Goal: Book appointment/travel/reservation

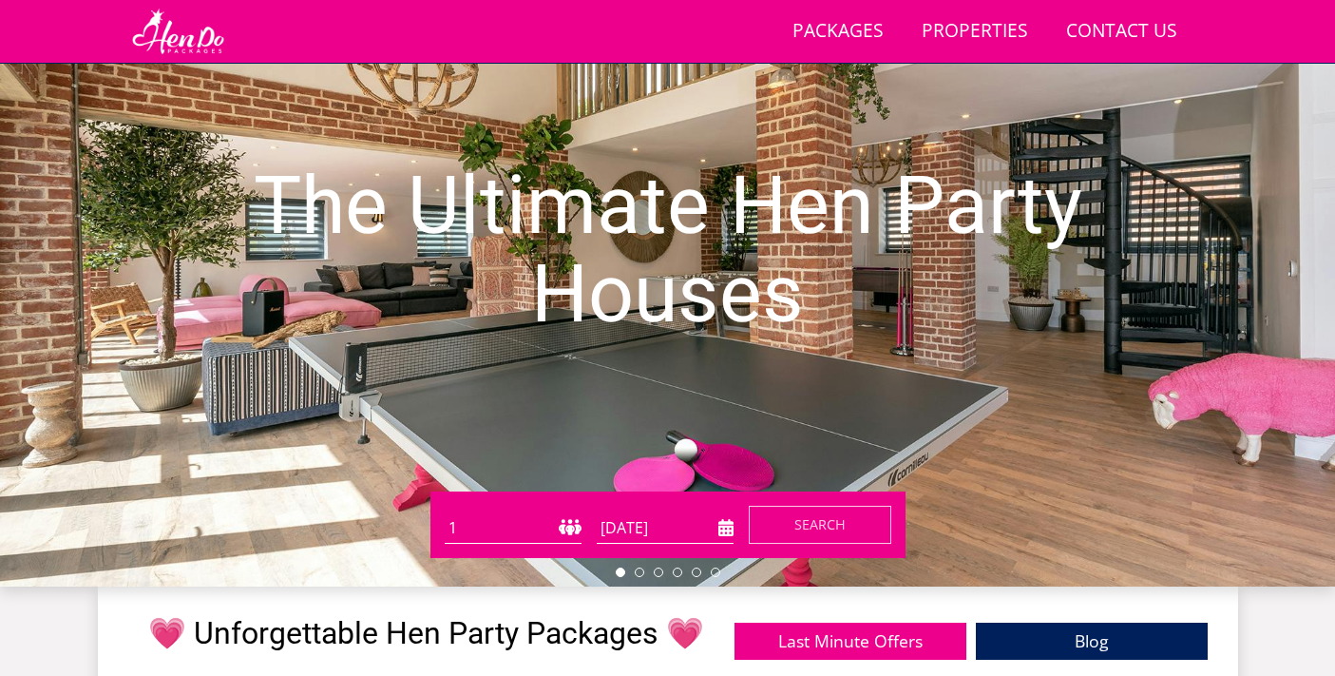
scroll to position [289, 0]
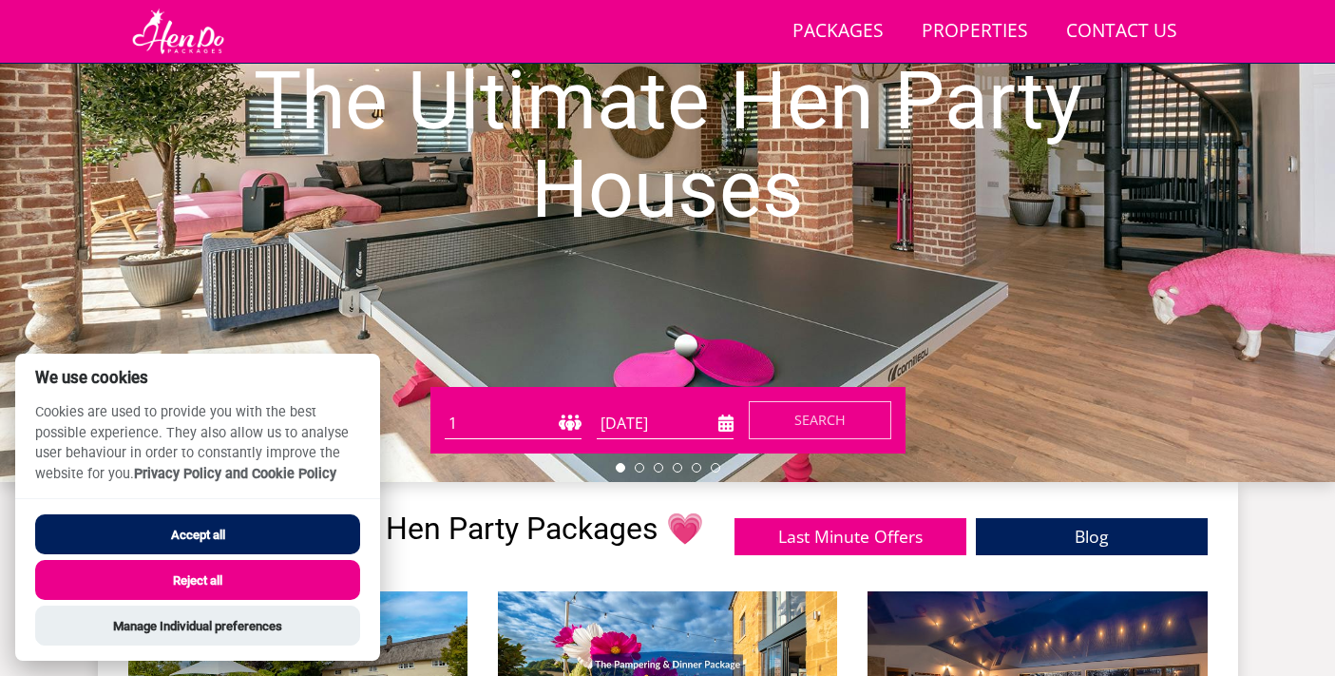
select select "16"
click at [227, 526] on button "Accept all" at bounding box center [197, 534] width 325 height 40
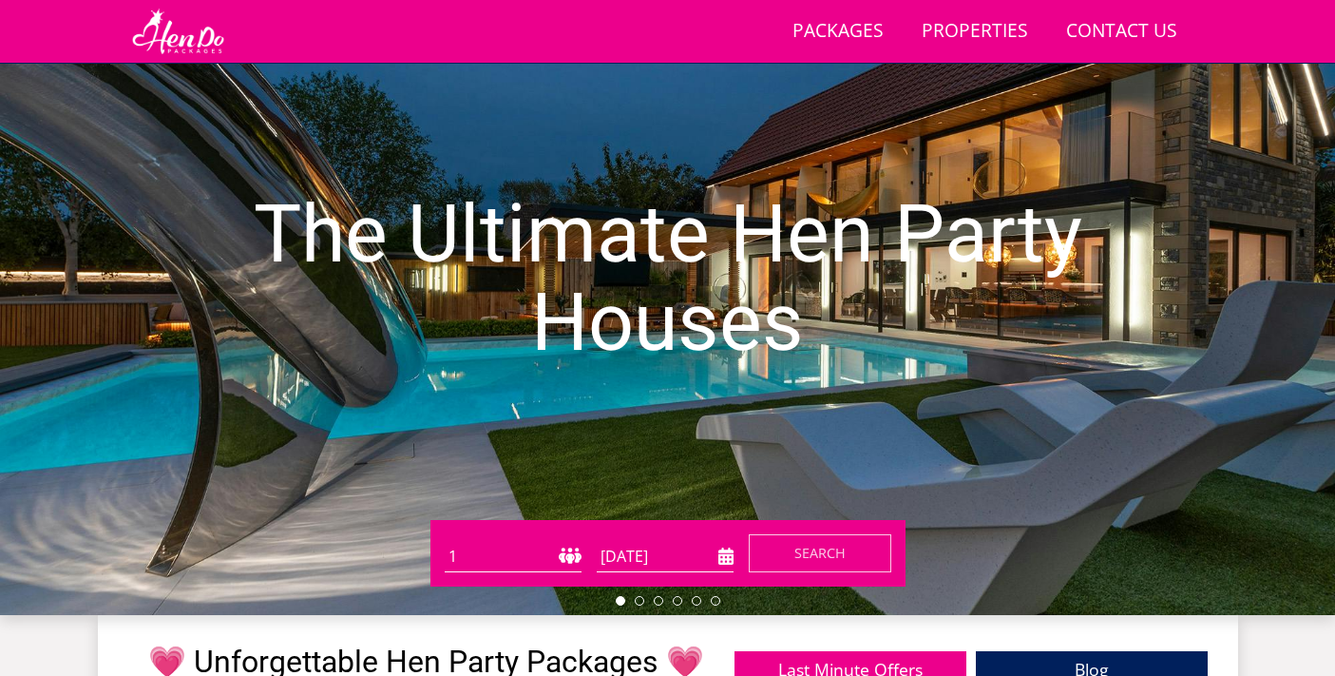
scroll to position [286, 0]
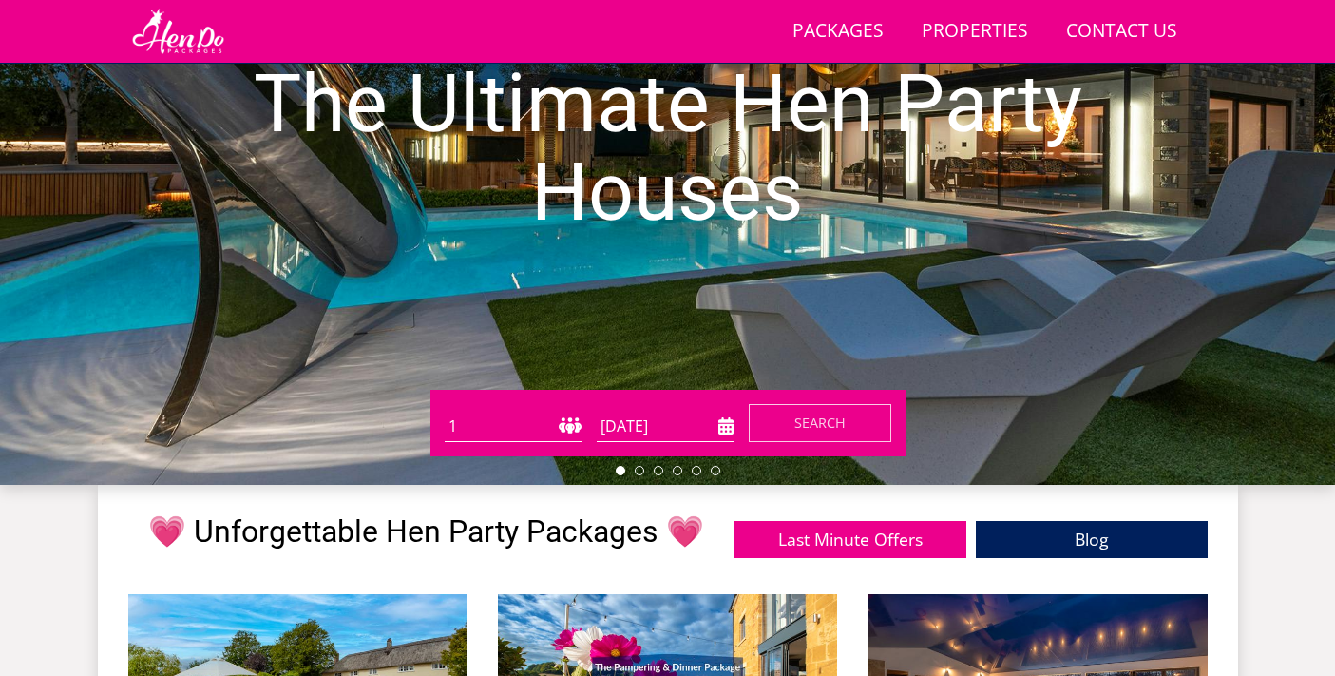
click at [636, 435] on input "[DATE]" at bounding box center [665, 426] width 137 height 31
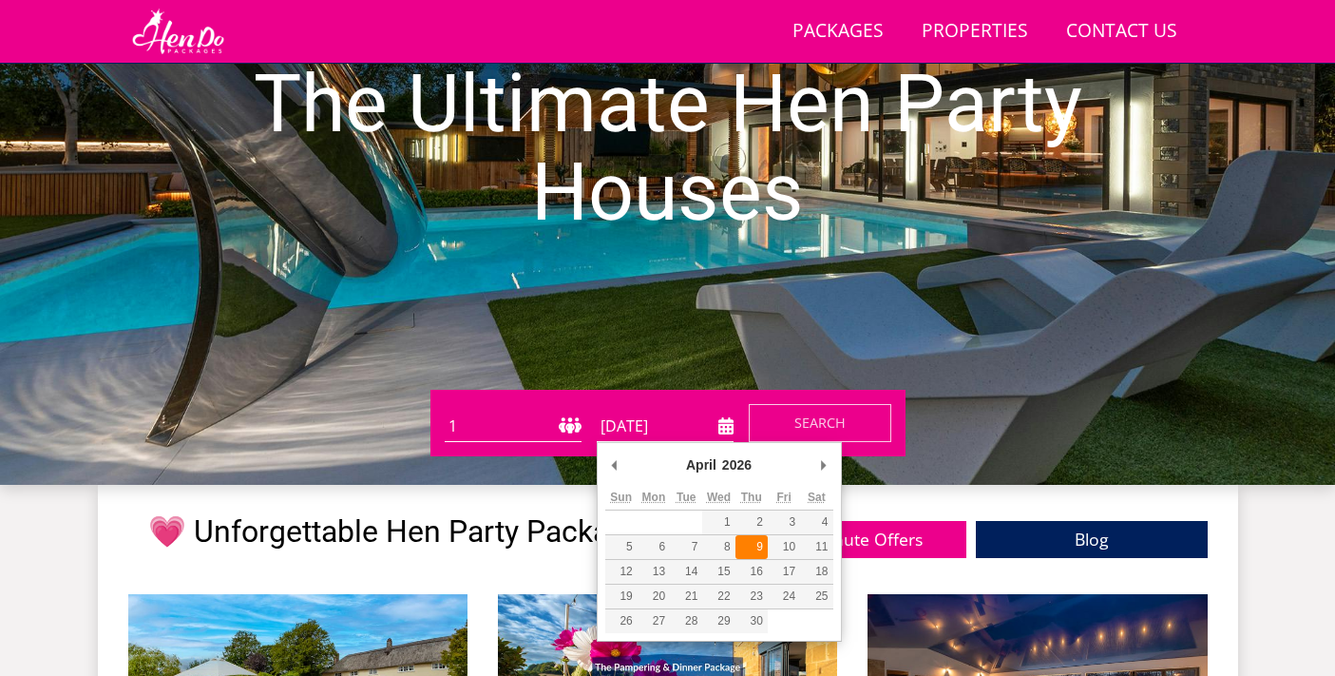
type input "09/04/2026"
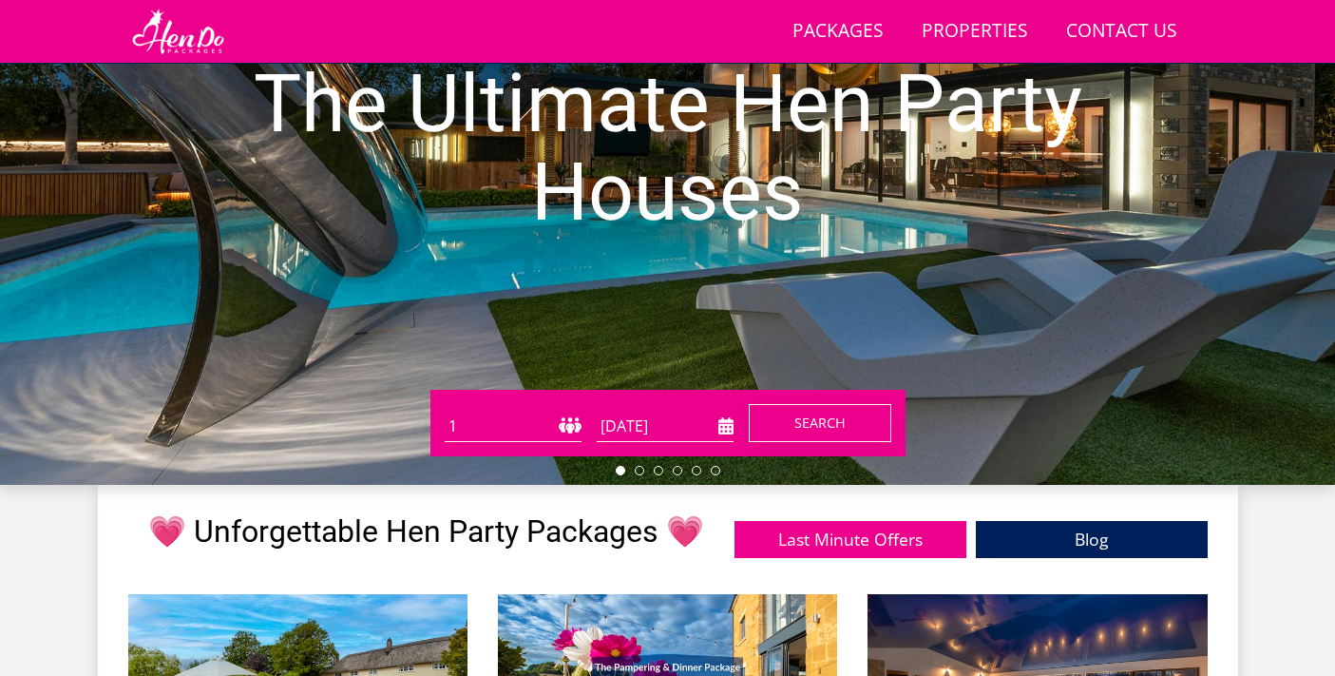
click at [795, 422] on span "Search" at bounding box center [820, 422] width 51 height 18
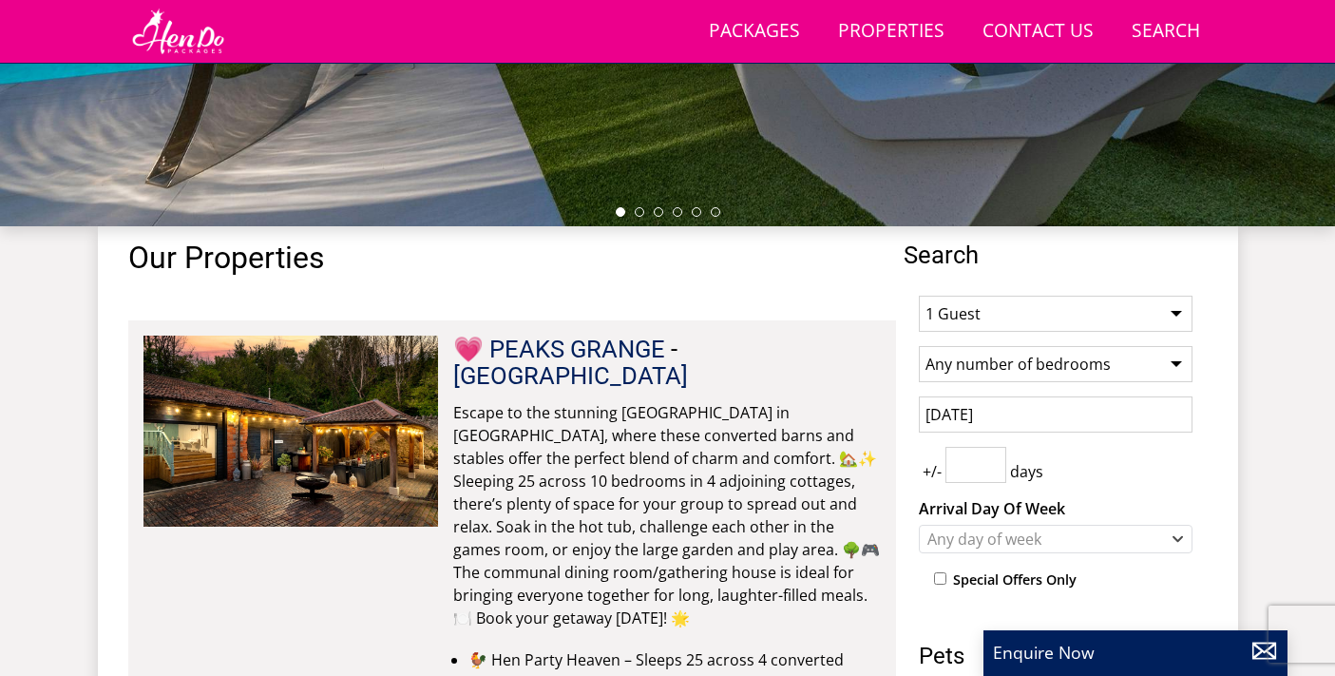
scroll to position [568, 0]
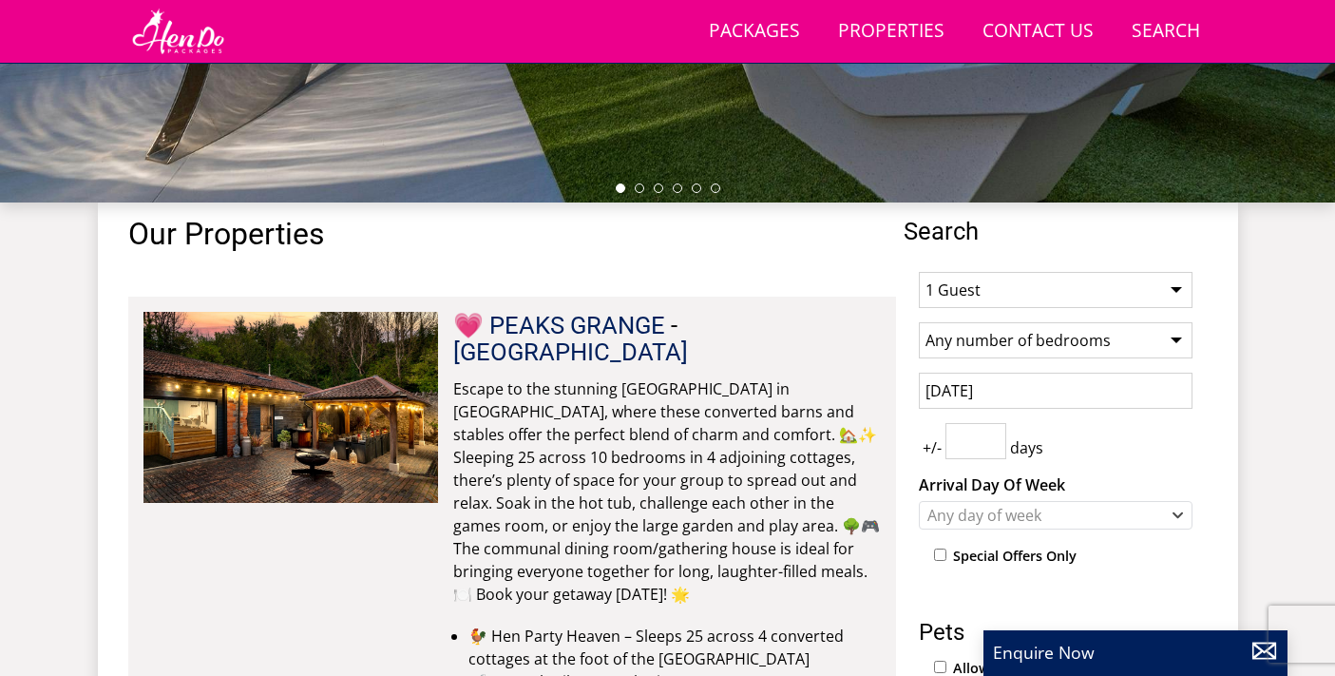
select select "16"
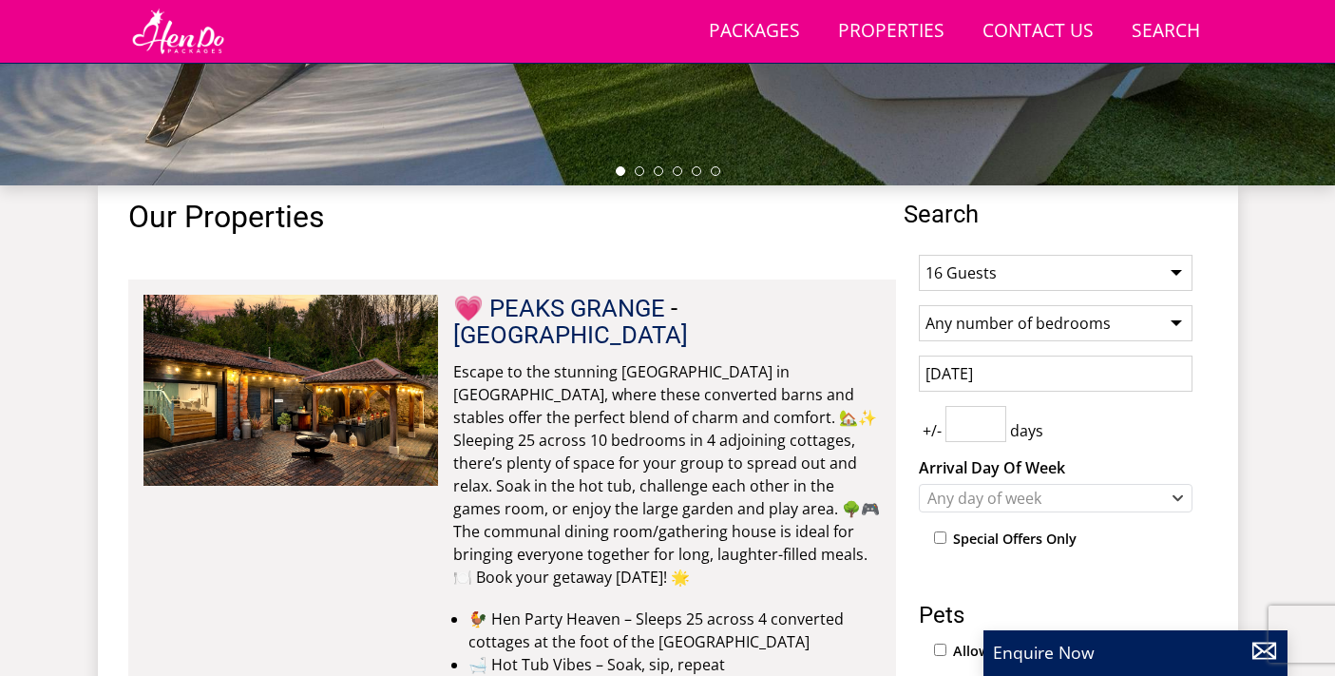
scroll to position [590, 0]
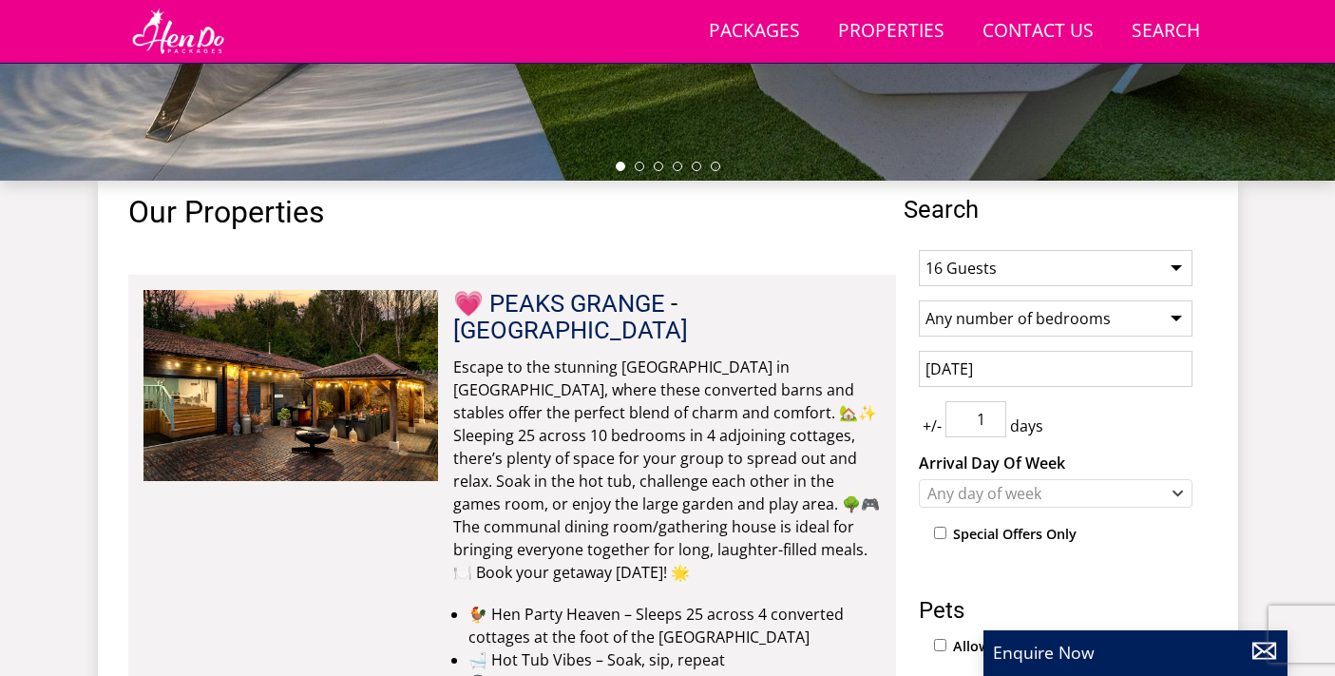
click at [995, 414] on input "1" at bounding box center [976, 419] width 61 height 36
click at [995, 414] on input "2" at bounding box center [976, 419] width 61 height 36
click at [989, 426] on input "1" at bounding box center [976, 419] width 61 height 36
type input "0"
click at [989, 426] on input "0" at bounding box center [976, 419] width 61 height 36
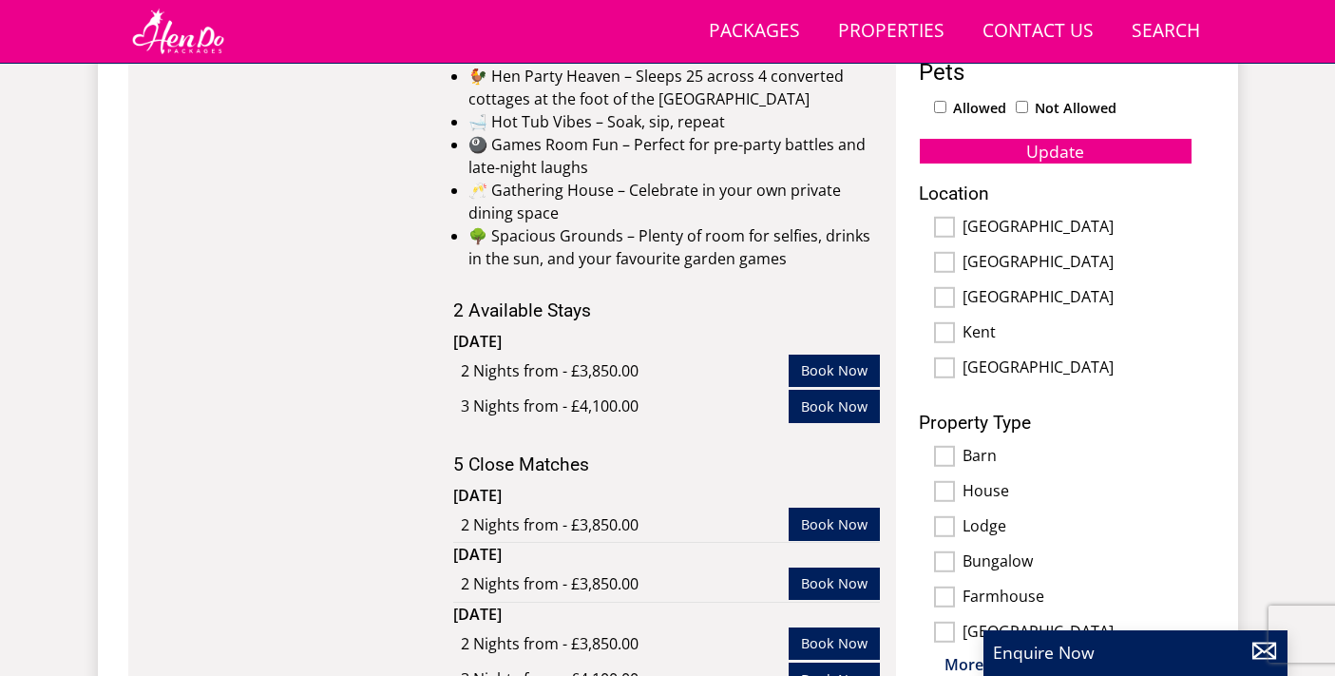
scroll to position [1141, 0]
